Goal: Task Accomplishment & Management: Manage account settings

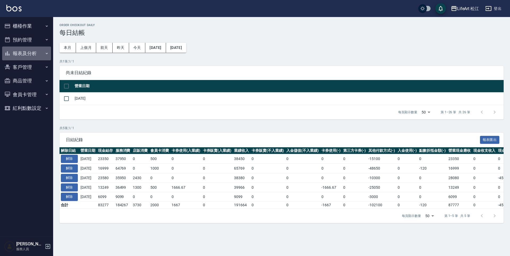
click at [28, 53] on button "報表及分析" at bounding box center [26, 53] width 49 height 14
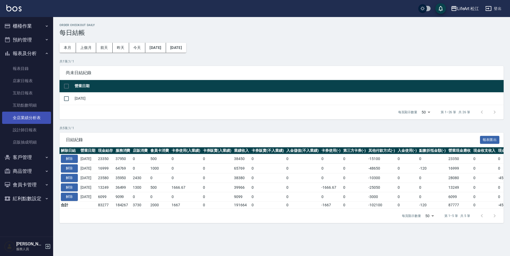
click at [33, 117] on link "全店業績分析表" at bounding box center [26, 118] width 49 height 12
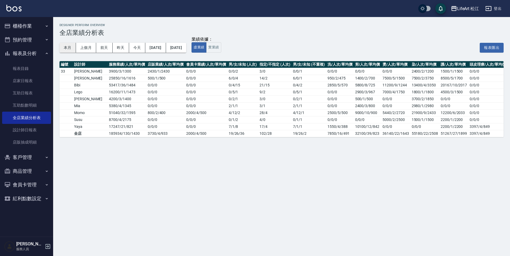
click at [70, 45] on button "本月" at bounding box center [67, 48] width 16 height 10
click at [27, 25] on button "櫃檯作業" at bounding box center [26, 26] width 49 height 14
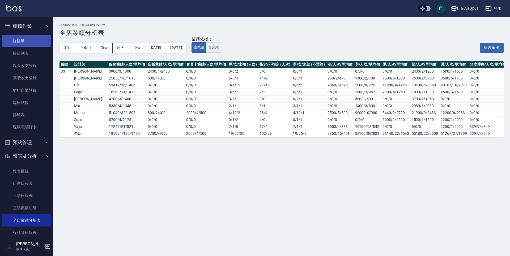
click at [29, 45] on link "打帳單" at bounding box center [26, 41] width 49 height 12
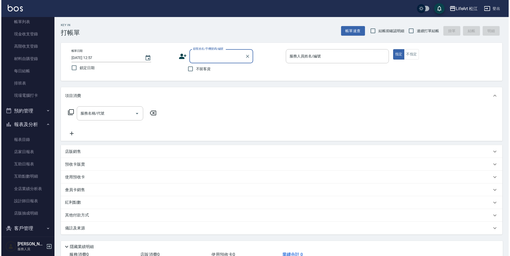
scroll to position [78, 0]
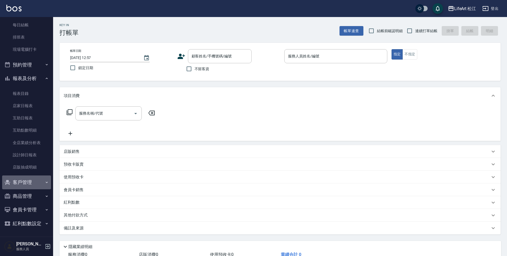
click at [31, 181] on button "客戶管理" at bounding box center [26, 182] width 49 height 14
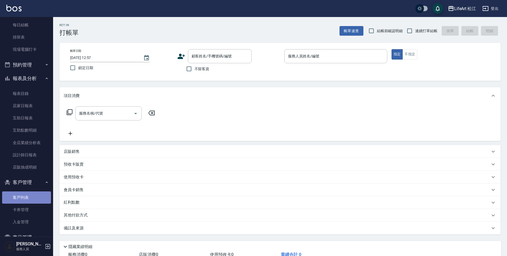
click at [30, 199] on link "客戶列表" at bounding box center [26, 197] width 49 height 12
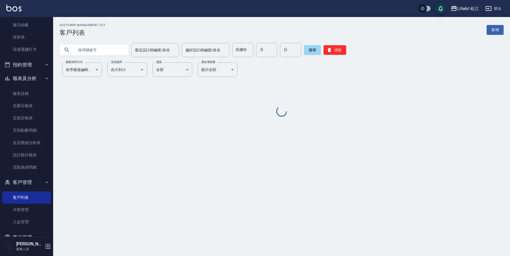
click at [104, 52] on input "text" at bounding box center [99, 50] width 50 height 14
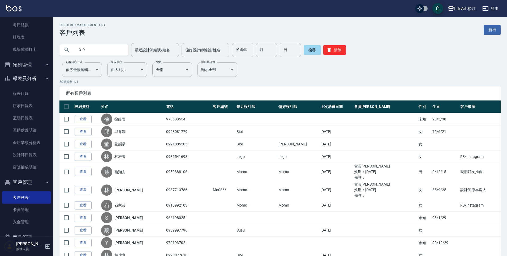
type input "０"
type input "0911966012"
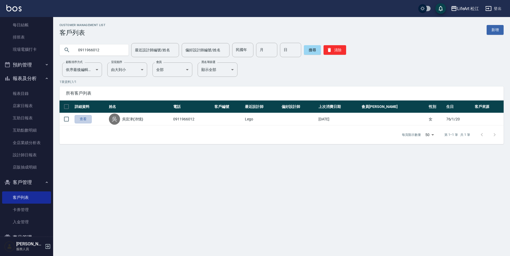
click at [89, 118] on link "查看" at bounding box center [83, 119] width 17 height 8
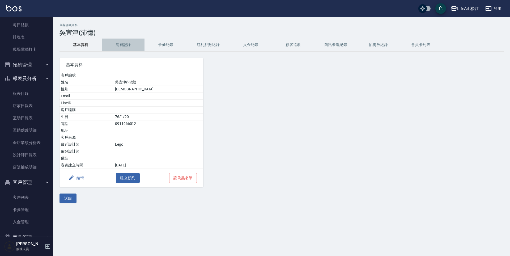
click at [117, 43] on button "消費記錄" at bounding box center [123, 44] width 42 height 13
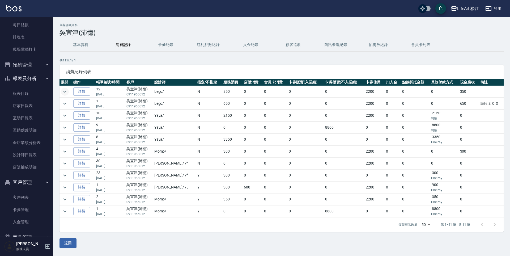
click at [66, 92] on icon "expand row" at bounding box center [65, 91] width 6 height 6
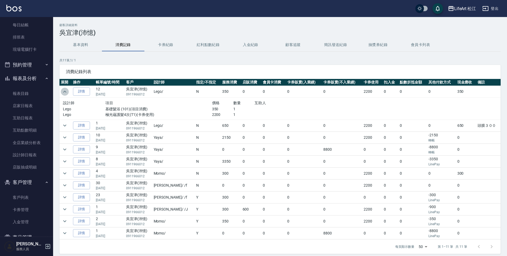
click at [65, 91] on icon "expand row" at bounding box center [65, 91] width 6 height 6
